Goal: Task Accomplishment & Management: Complete application form

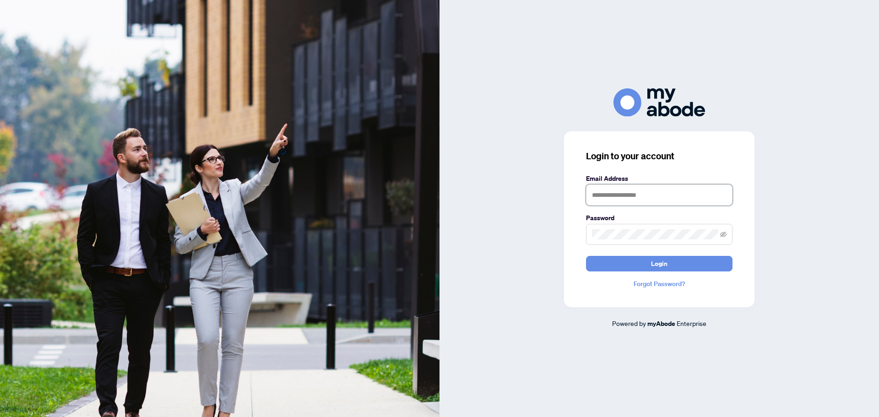
click at [615, 194] on input "text" at bounding box center [659, 195] width 147 height 21
type input "**********"
click at [611, 229] on span at bounding box center [659, 234] width 147 height 21
click at [660, 262] on span "Login" at bounding box center [659, 264] width 16 height 15
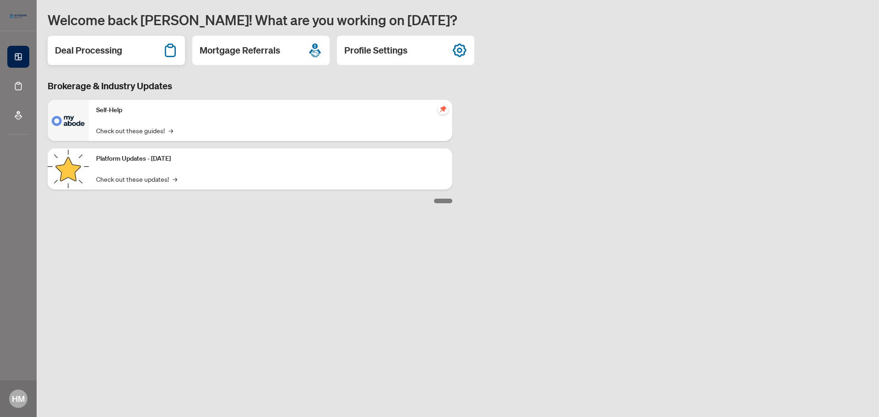
click at [78, 43] on div "Deal Processing" at bounding box center [116, 50] width 137 height 29
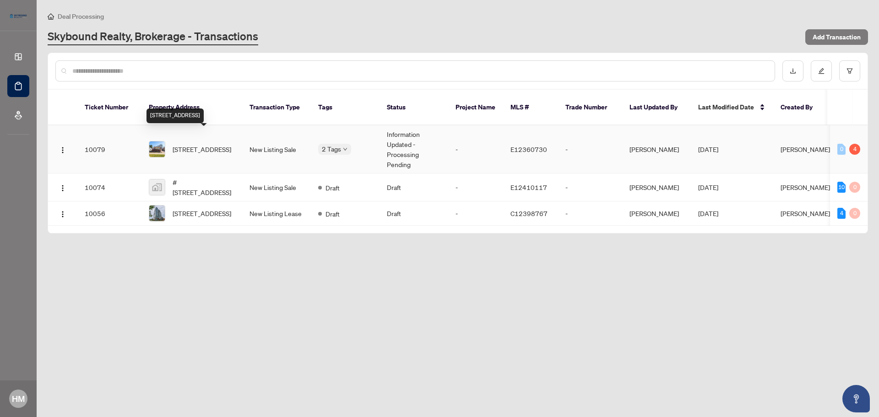
click at [187, 144] on span "[STREET_ADDRESS]" at bounding box center [202, 149] width 59 height 10
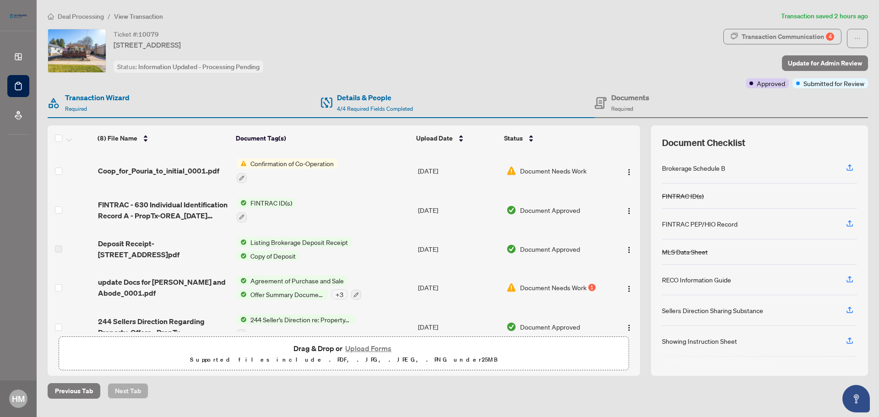
click at [374, 348] on button "Upload Forms" at bounding box center [369, 349] width 52 height 12
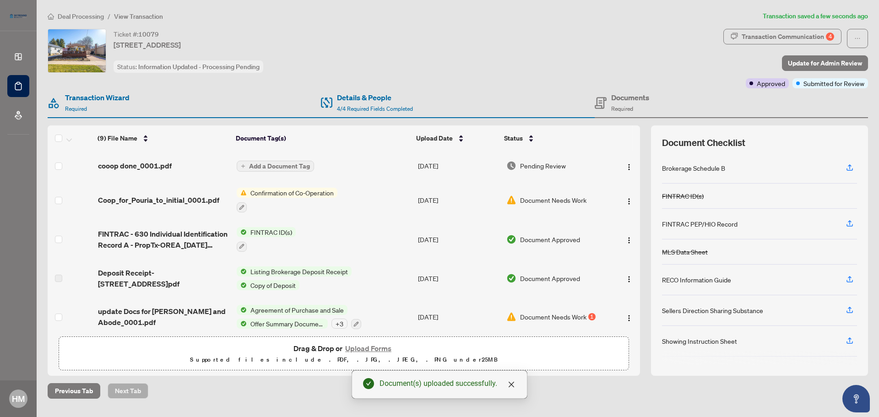
click at [292, 161] on button "Add a Document Tag" at bounding box center [275, 166] width 77 height 11
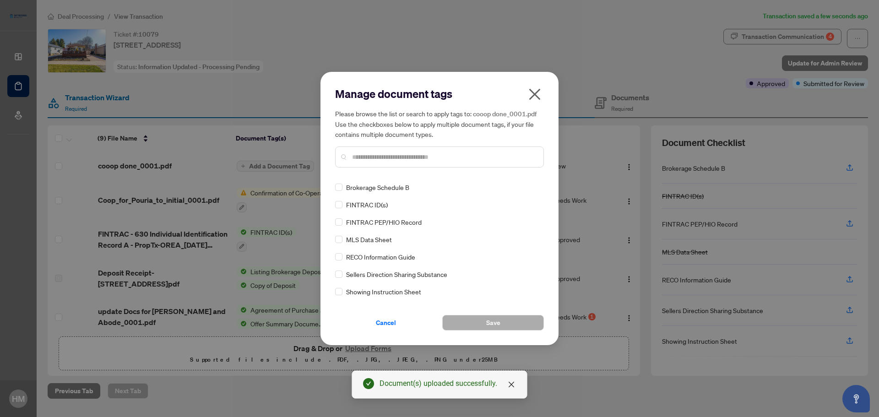
click at [356, 153] on input "text" at bounding box center [444, 157] width 184 height 10
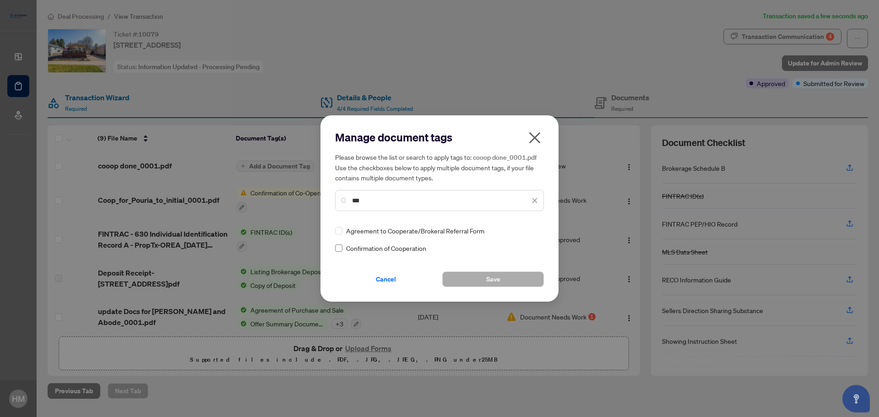
type input "***"
click at [484, 275] on button "Save" at bounding box center [493, 280] width 102 height 16
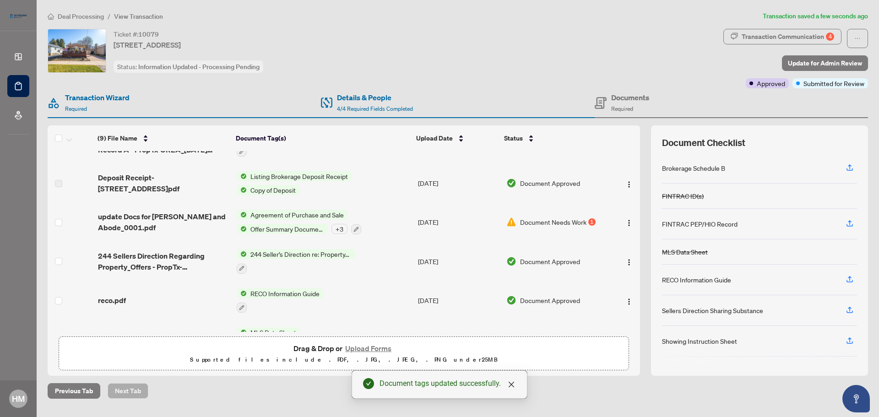
scroll to position [105, 0]
click at [589, 220] on div "1" at bounding box center [592, 221] width 7 height 7
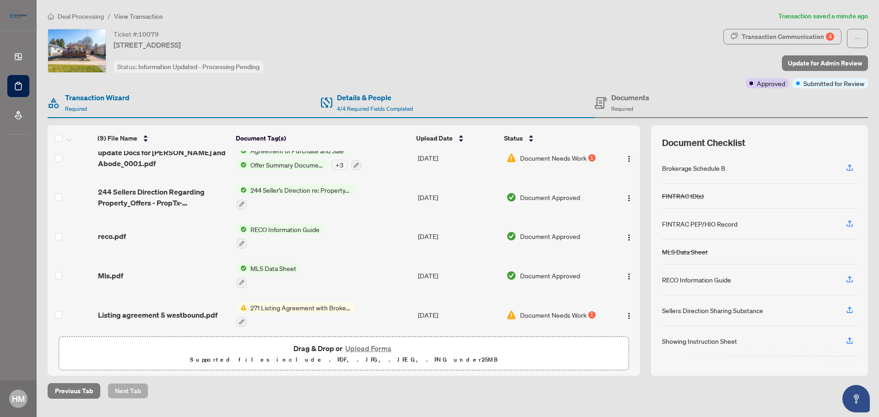
scroll to position [173, 0]
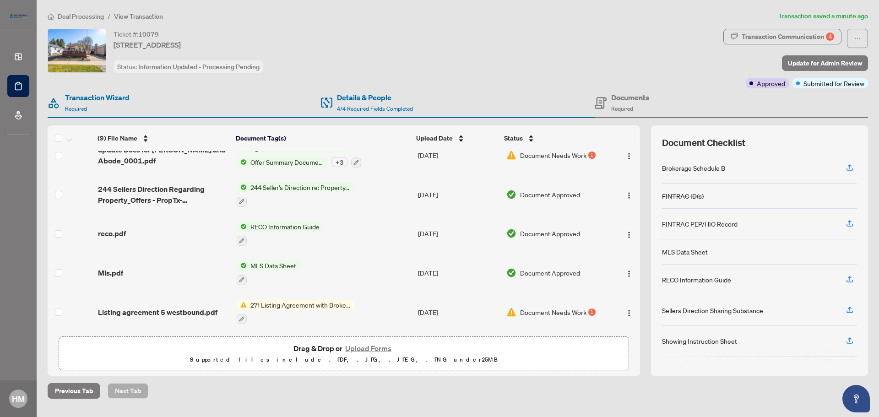
click at [315, 300] on span "271 Listing Agreement with Brokerage Schedule A to Listing Agreement" at bounding box center [301, 305] width 109 height 10
click at [589, 309] on div "1" at bounding box center [592, 312] width 7 height 7
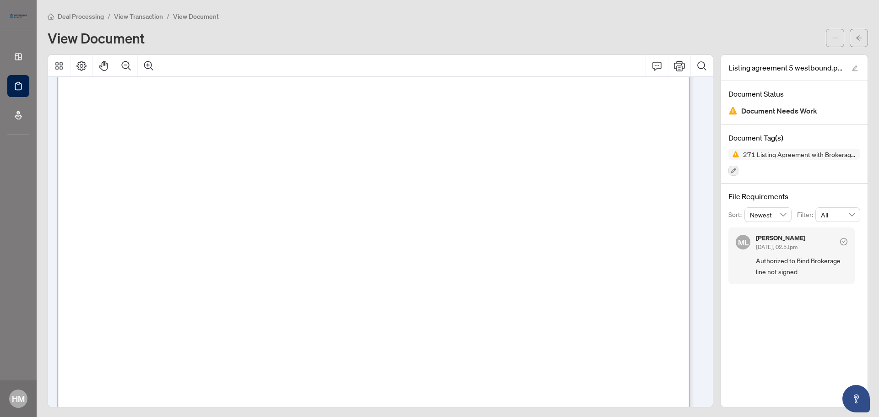
scroll to position [435, 0]
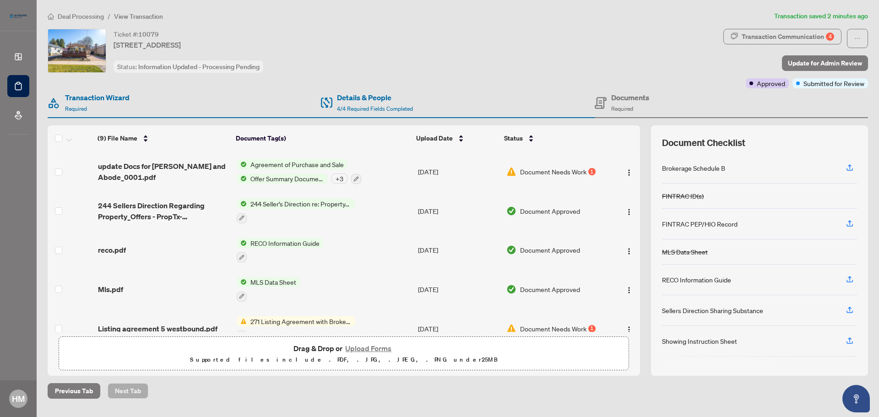
scroll to position [173, 0]
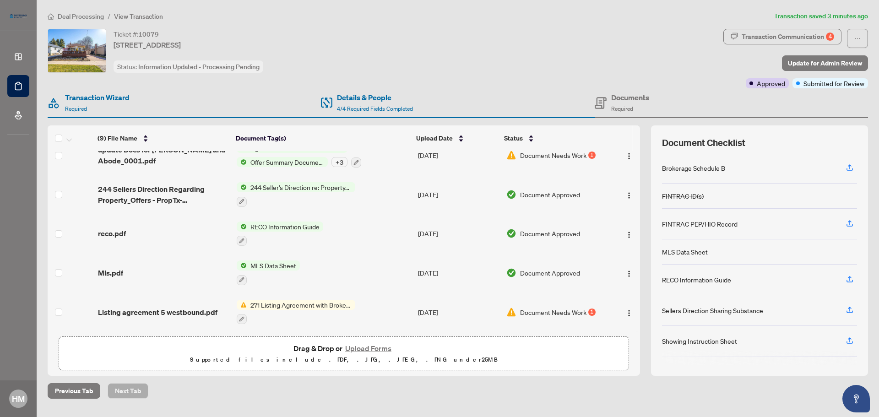
click at [377, 349] on button "Upload Forms" at bounding box center [369, 349] width 52 height 12
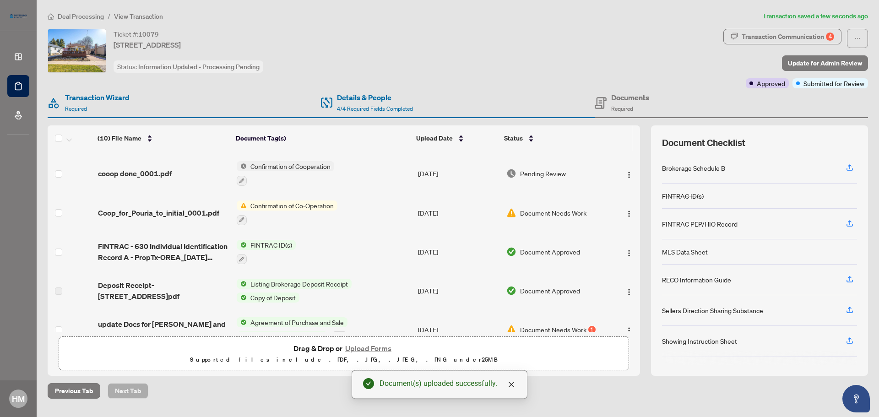
scroll to position [0, 0]
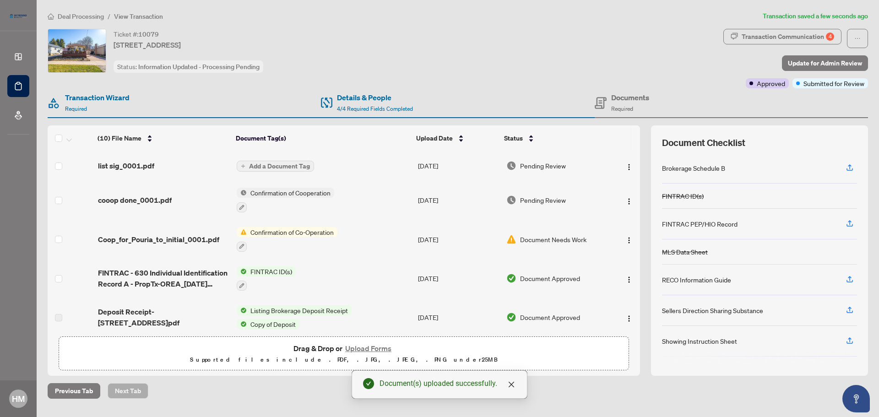
click at [267, 164] on span "Add a Document Tag" at bounding box center [279, 166] width 61 height 6
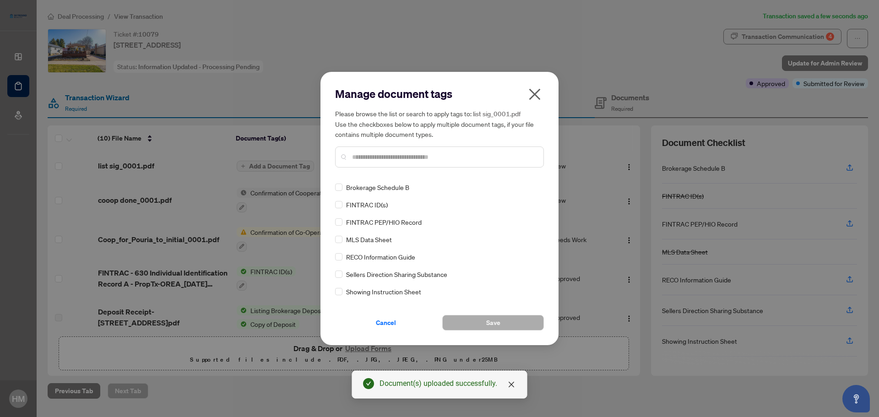
click at [377, 153] on input "text" at bounding box center [444, 157] width 184 height 10
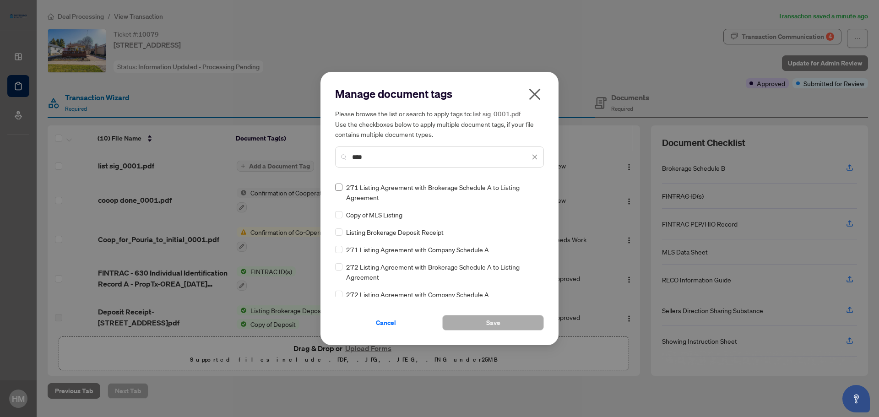
type input "****"
click at [509, 322] on button "Save" at bounding box center [493, 323] width 102 height 16
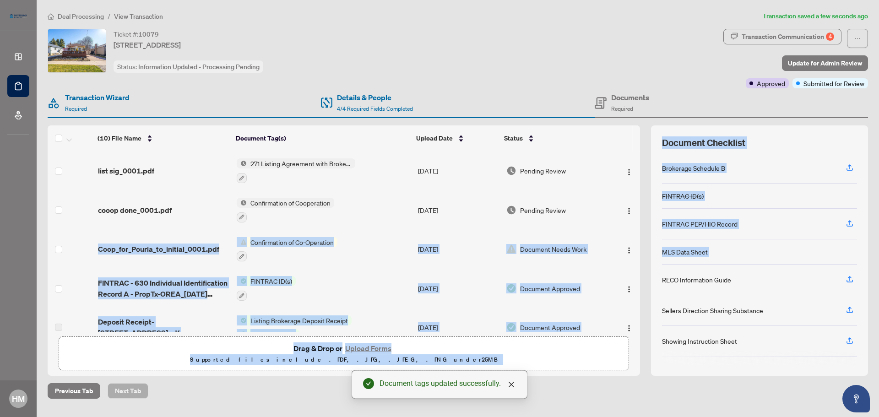
drag, startPoint x: 637, startPoint y: 197, endPoint x: 647, endPoint y: 286, distance: 89.5
click at [647, 286] on div "(10) File Name Document Tag(s) Upload Date Status (10) File Name Document Tag(s…" at bounding box center [458, 251] width 821 height 251
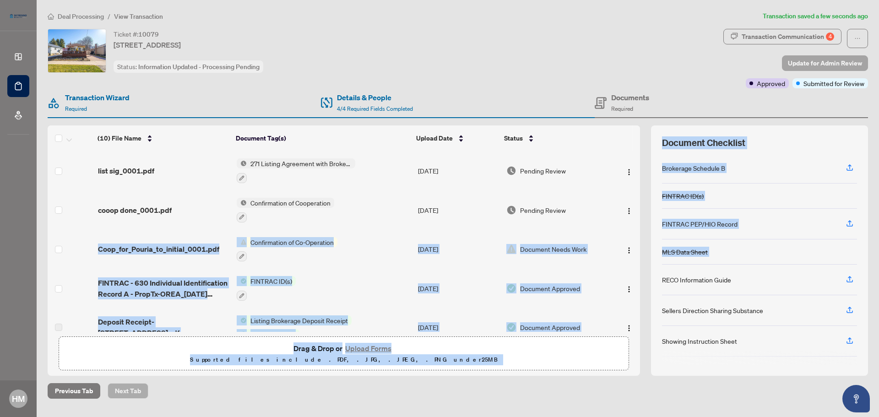
click at [828, 62] on span "Update for Admin Review" at bounding box center [825, 63] width 74 height 15
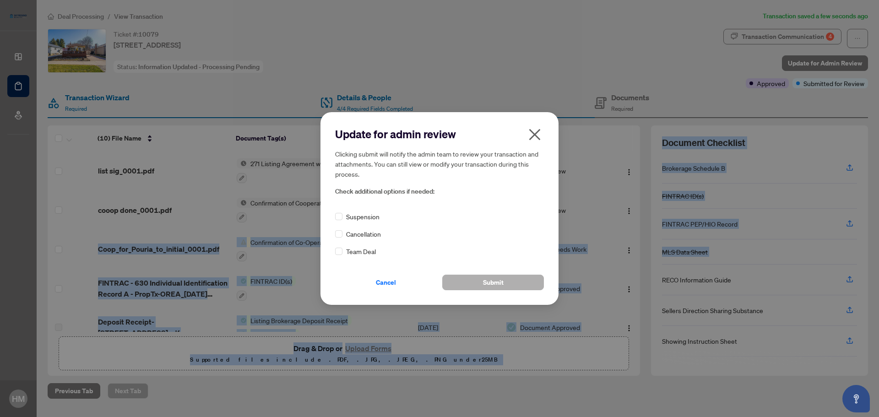
click at [508, 281] on button "Submit" at bounding box center [493, 283] width 102 height 16
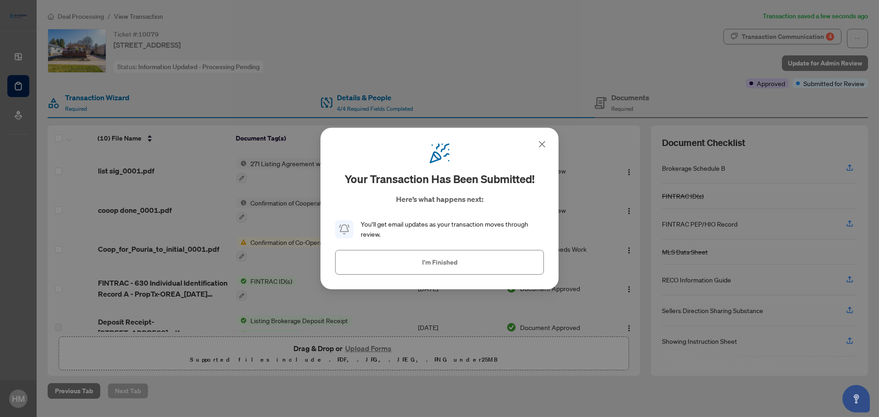
click at [538, 142] on icon at bounding box center [542, 144] width 11 height 11
